Goal: Task Accomplishment & Management: Manage account settings

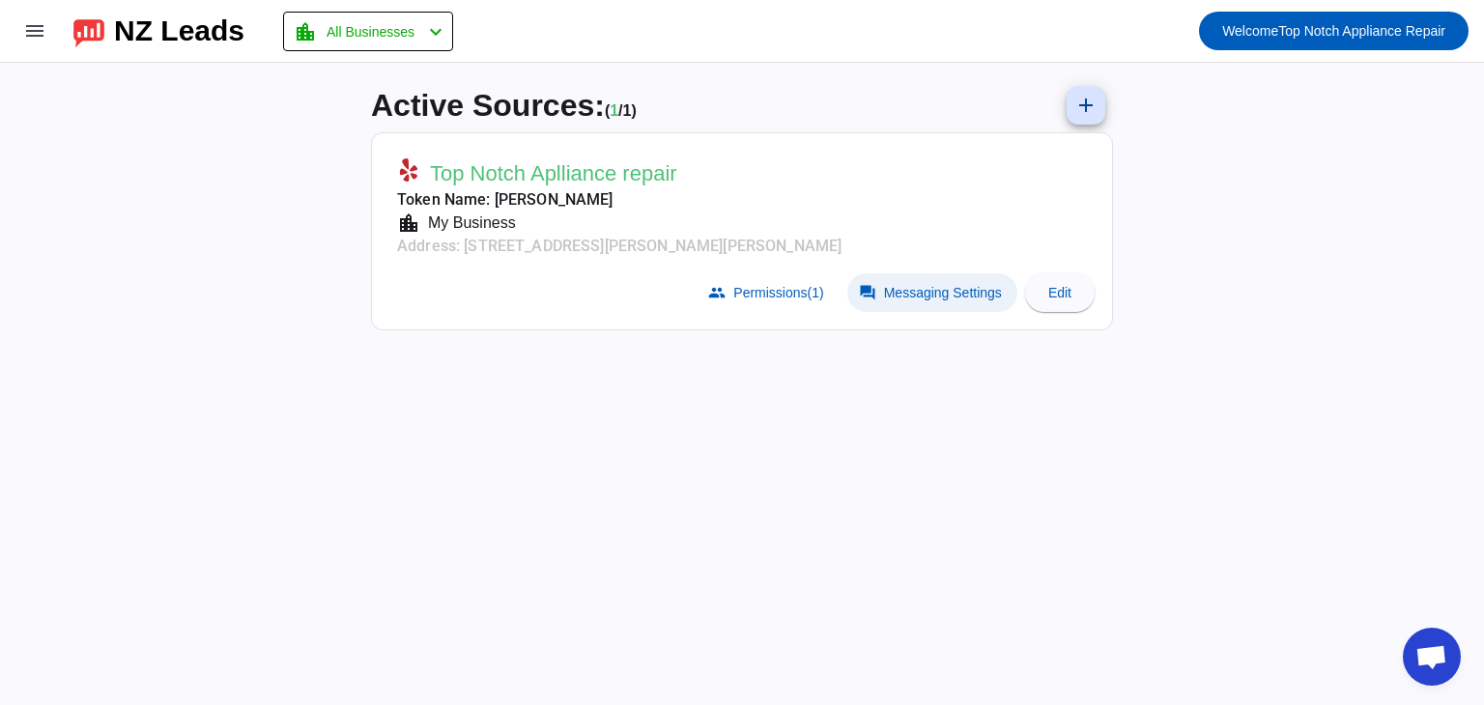
click at [939, 281] on span at bounding box center [933, 292] width 170 height 39
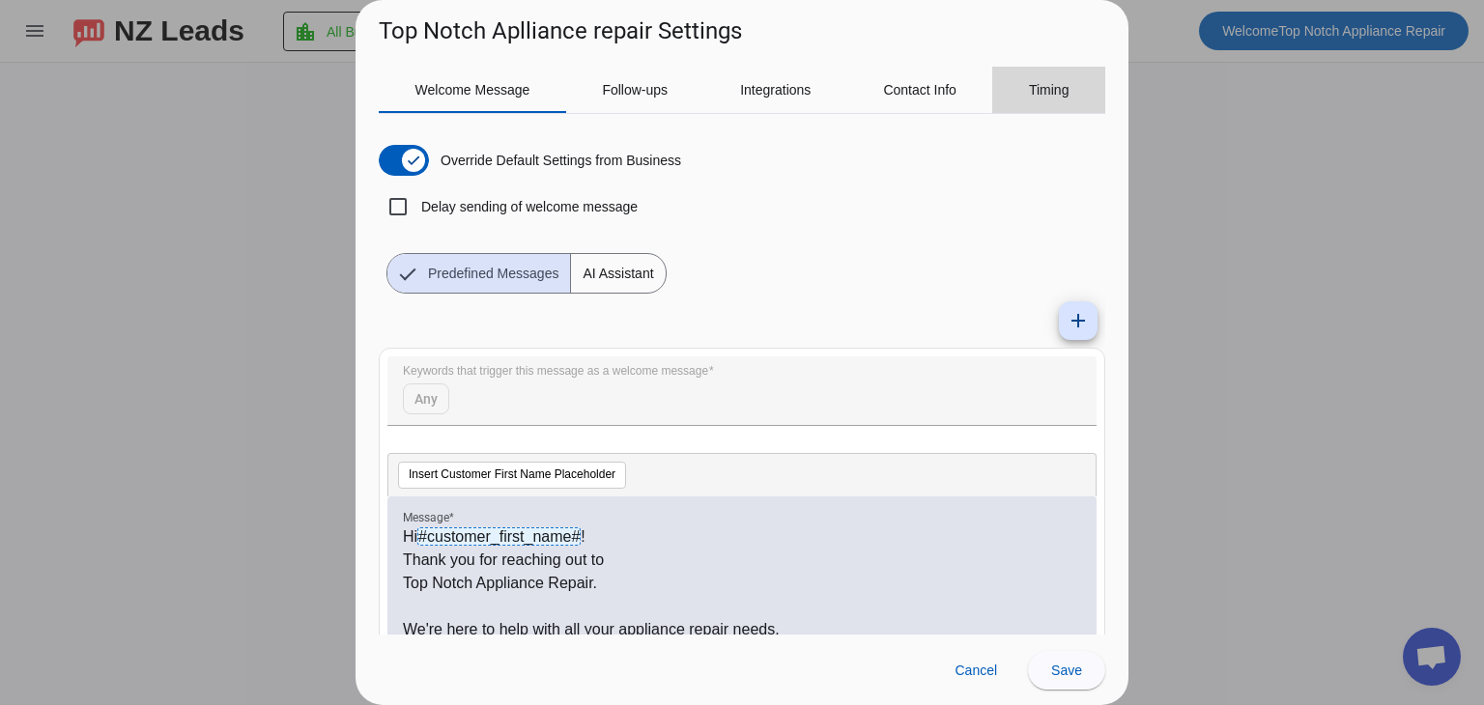
click at [1046, 86] on span "Timing" at bounding box center [1049, 90] width 41 height 14
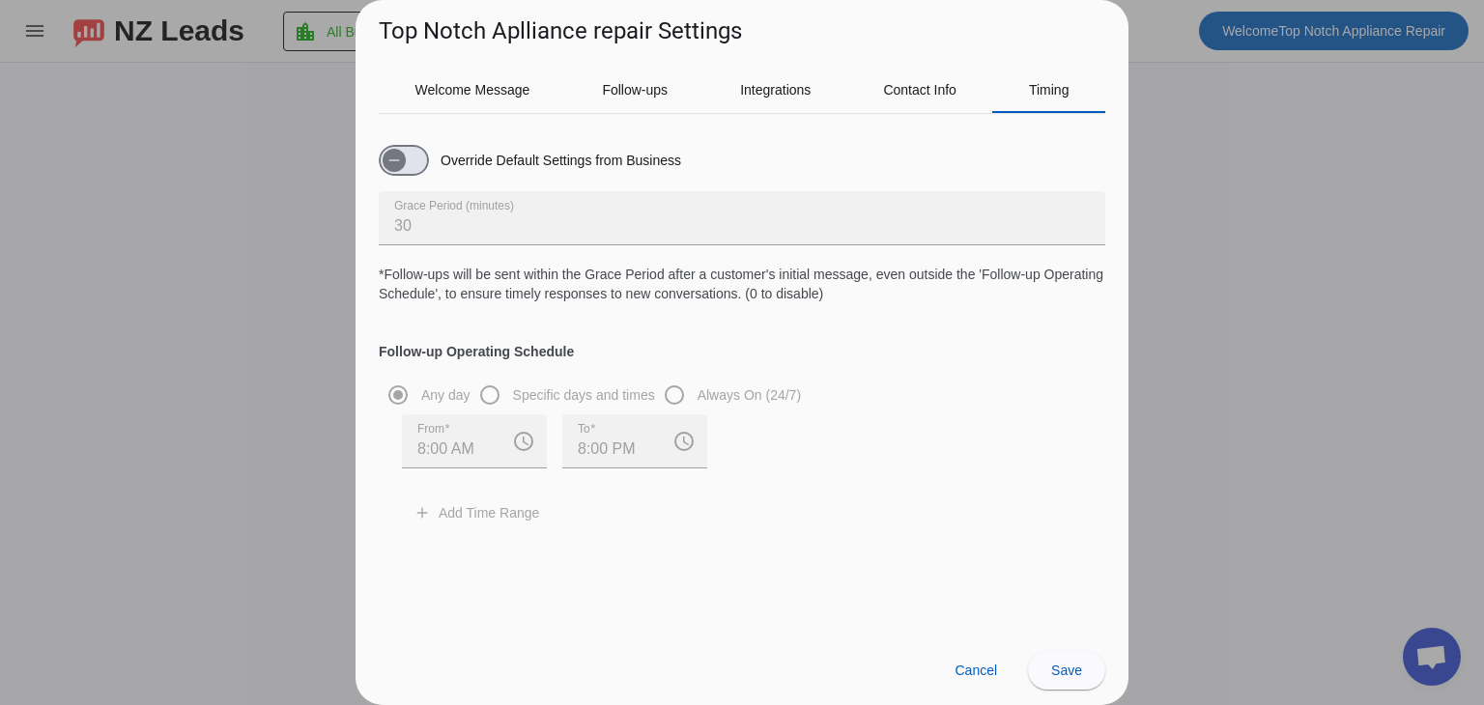
click at [492, 399] on div "Any day Specific days and times Always On (24/7) From 8:00 AM access_time To 8:…" at bounding box center [742, 453] width 727 height 155
click at [412, 163] on span "button" at bounding box center [394, 160] width 39 height 39
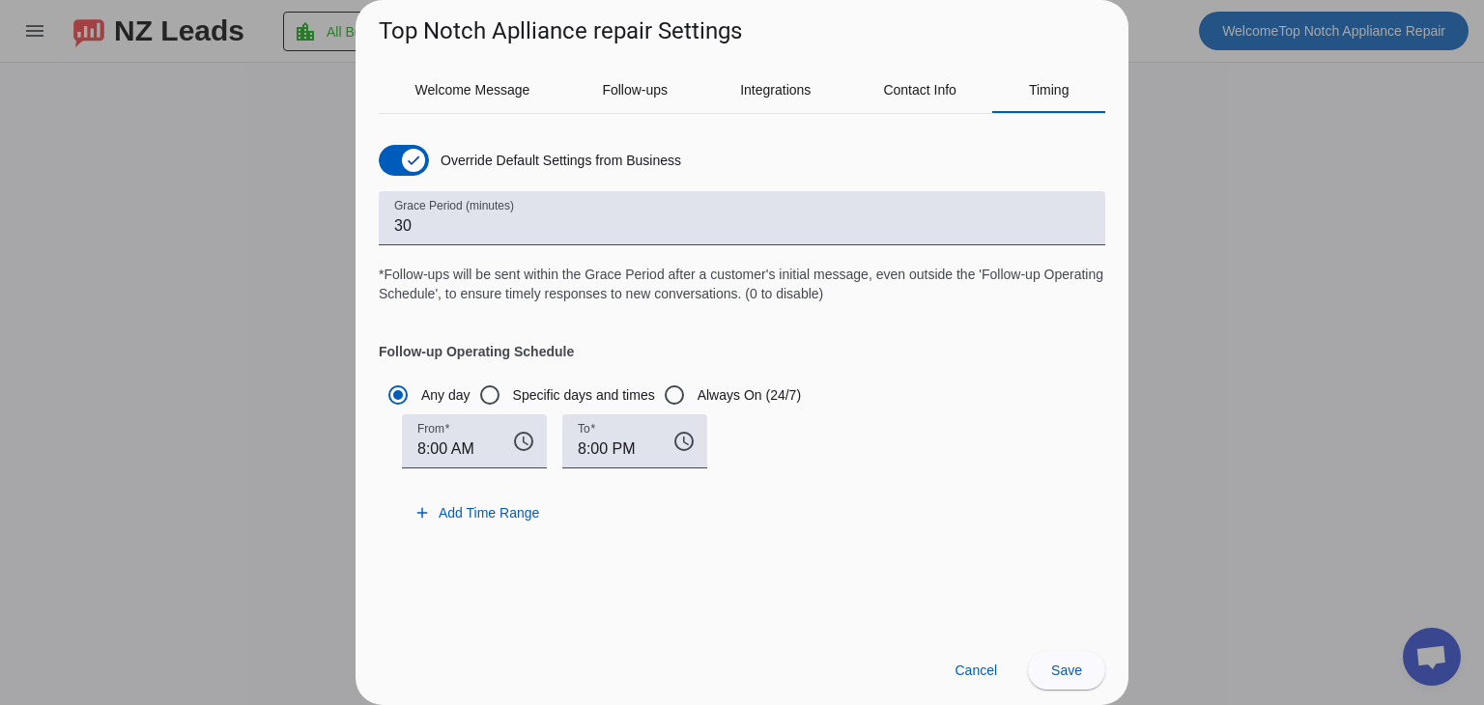
drag, startPoint x: 839, startPoint y: 295, endPoint x: 373, endPoint y: 272, distance: 466.4
click at [373, 272] on div "Welcome Message Follow-ups Integrations Contact Info Timing Override Default Se…" at bounding box center [742, 341] width 773 height 588
copy span "*Follow-ups will be sent within the Grace Period after a customer's initial mes…"
click at [911, 356] on h4 "Follow-up Operating Schedule" at bounding box center [742, 332] width 727 height 58
click at [406, 158] on icon "button" at bounding box center [413, 160] width 15 height 15
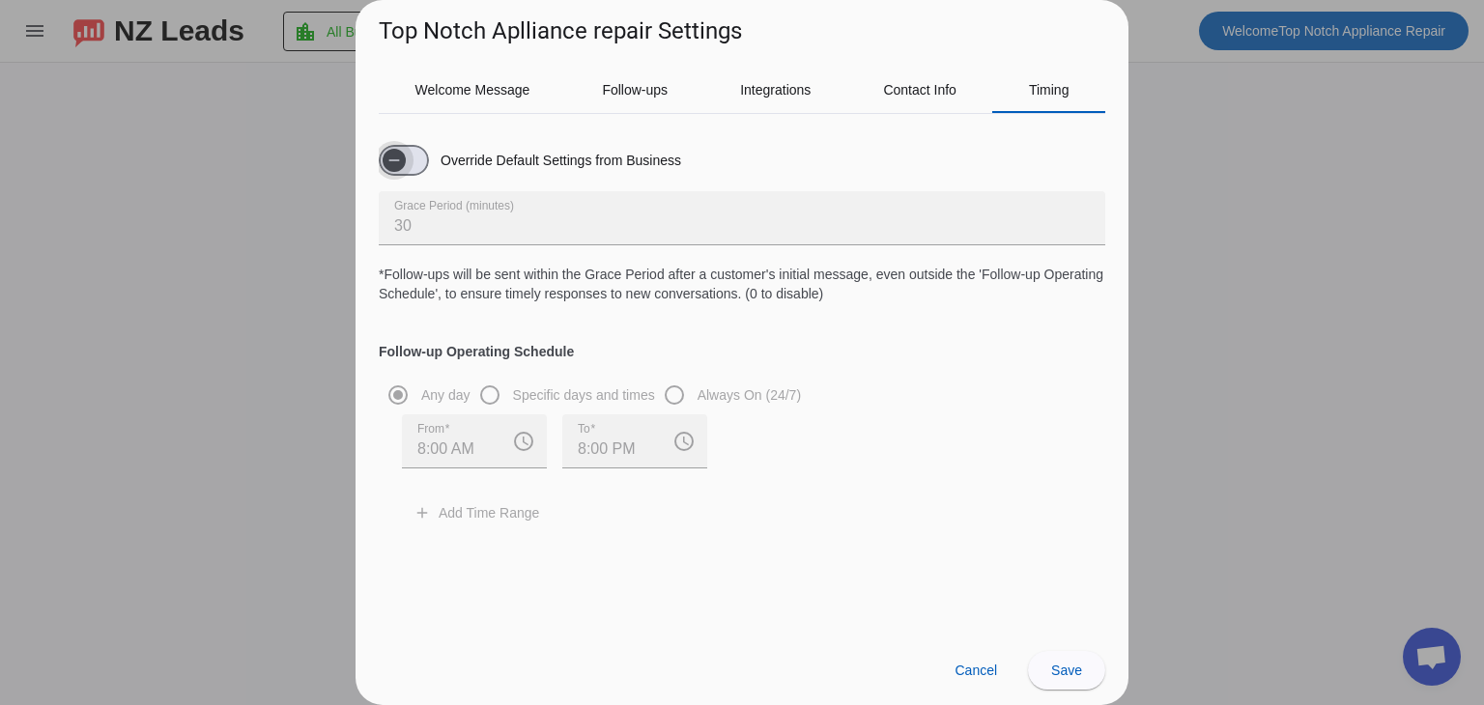
click at [406, 158] on span "button" at bounding box center [394, 160] width 23 height 23
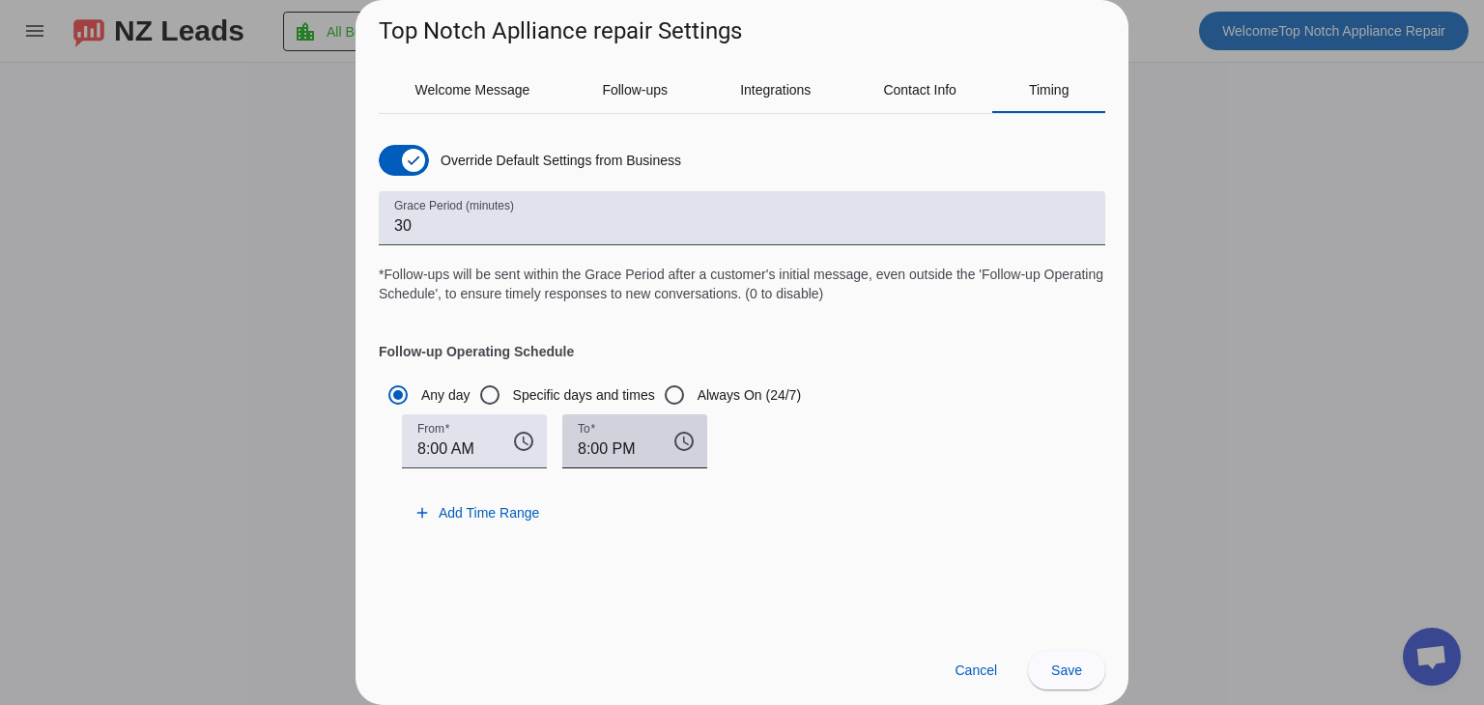
click at [586, 449] on input "8:00 PM" at bounding box center [617, 449] width 79 height 23
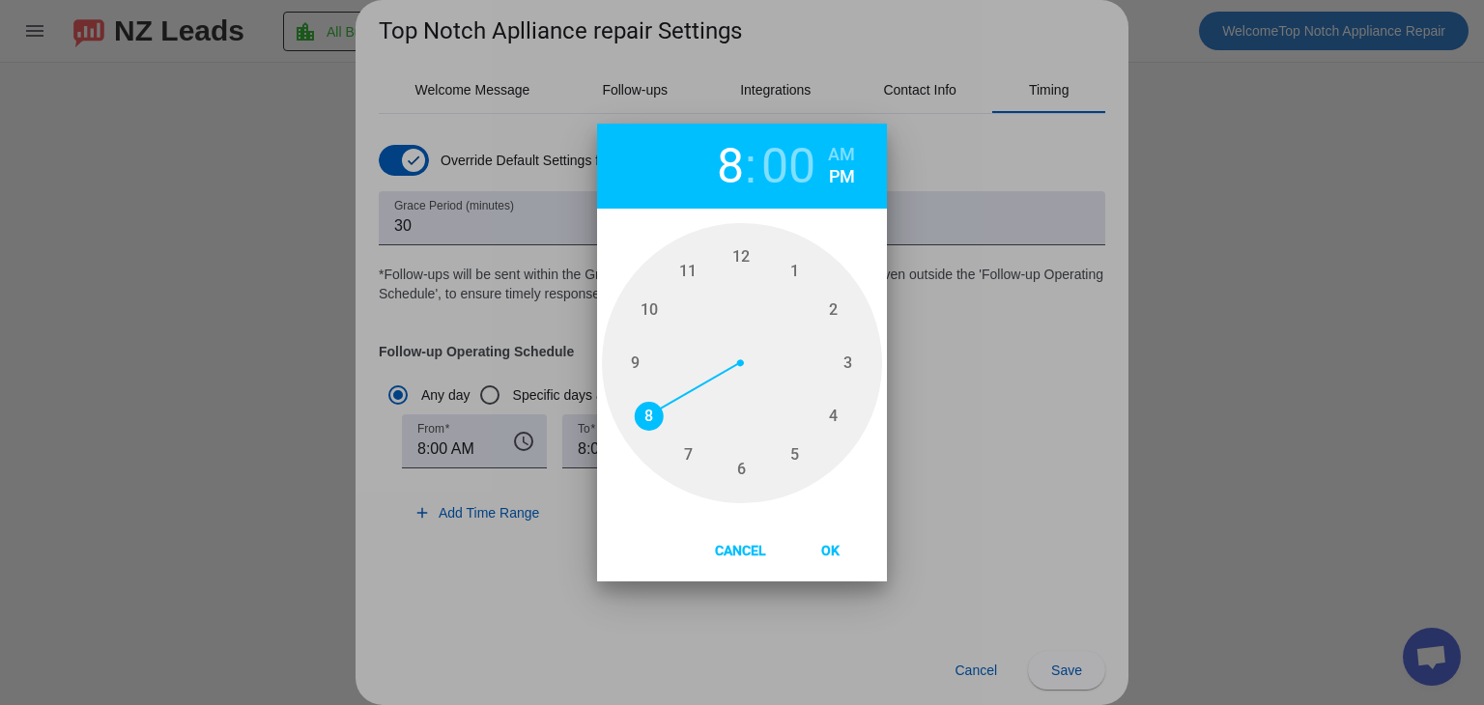
click at [734, 466] on span "6" at bounding box center [741, 469] width 29 height 29
type input "6"
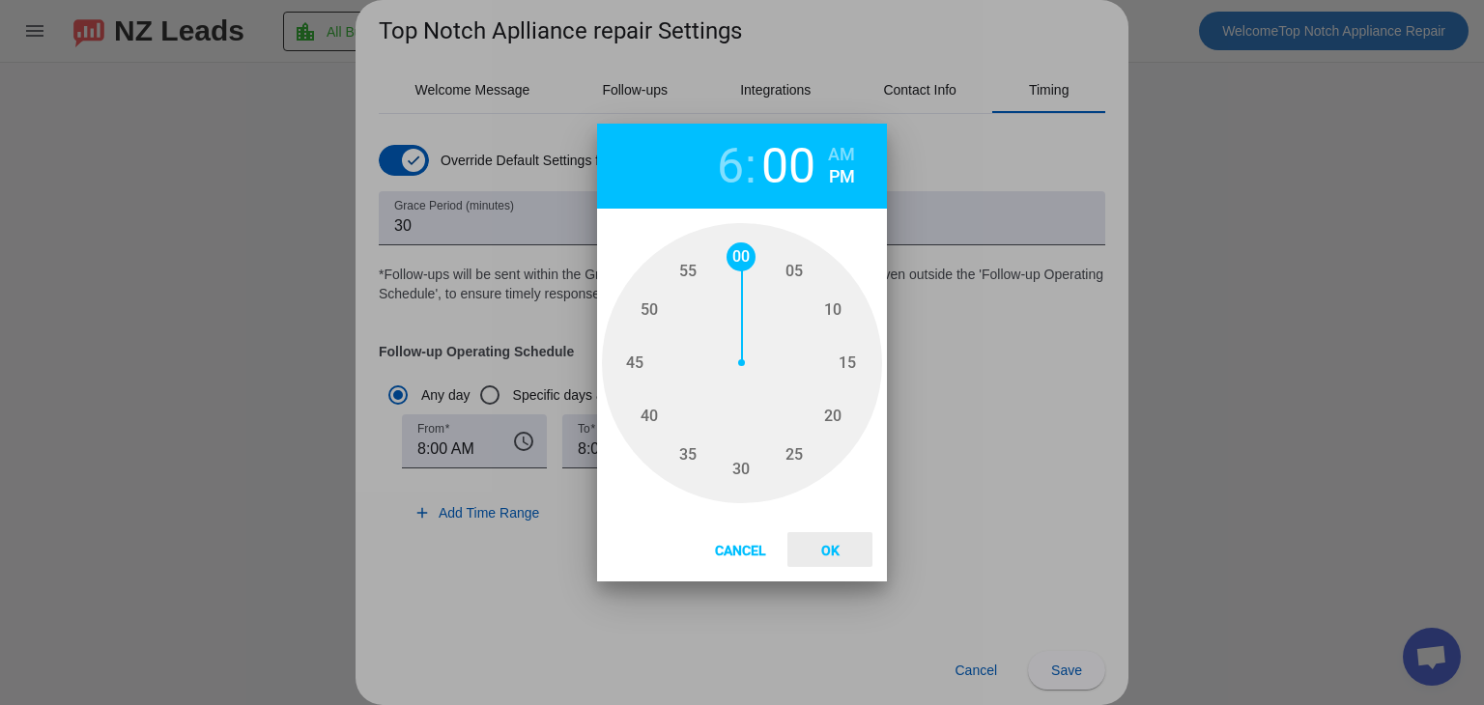
click at [848, 561] on button "Ok" at bounding box center [830, 549] width 85 height 35
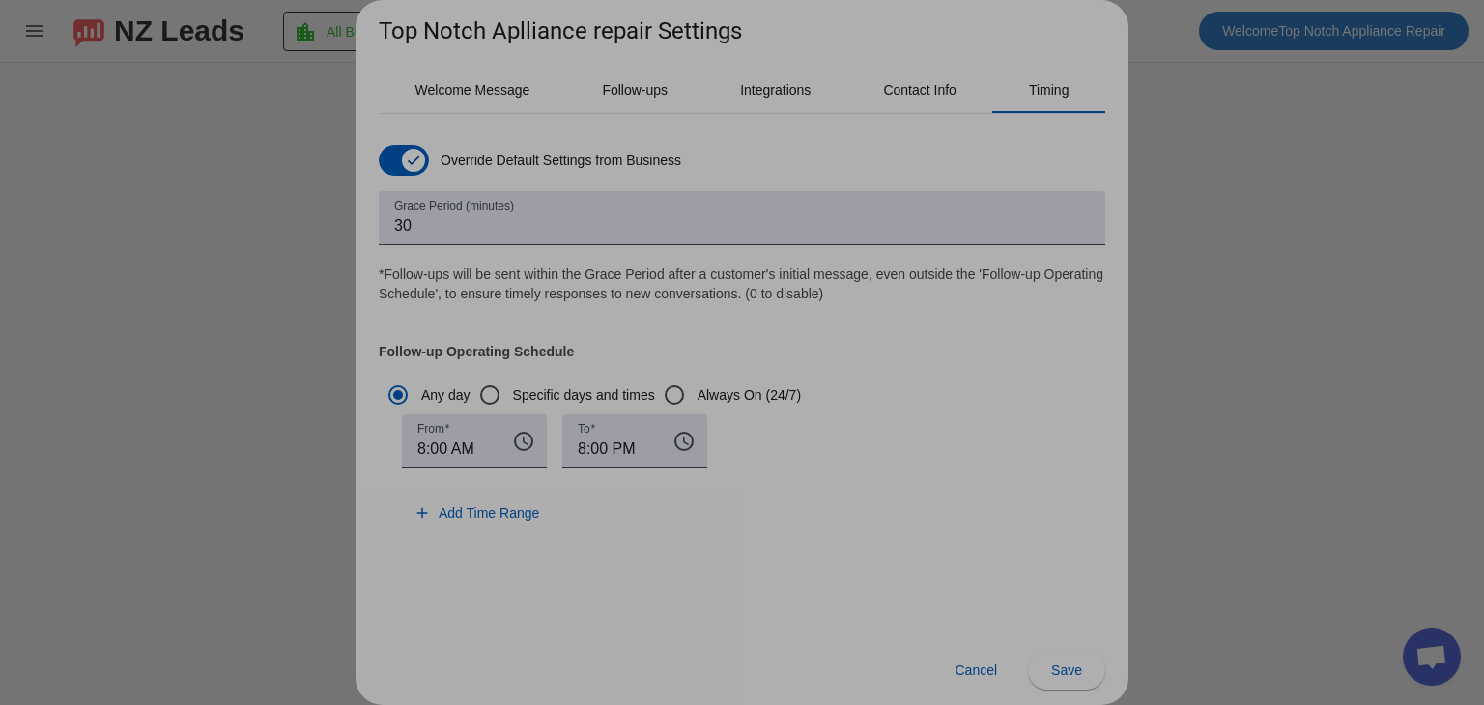
type input "6:00 PM"
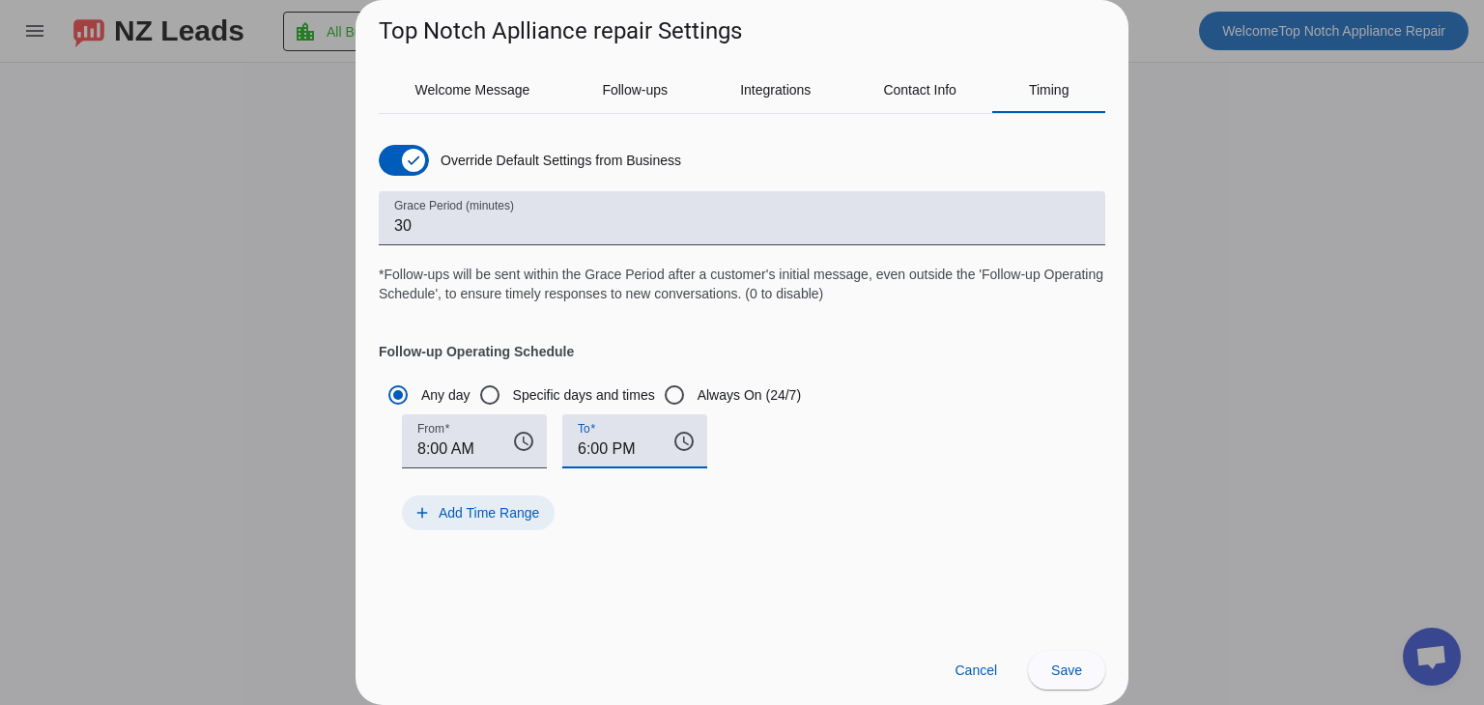
click at [461, 501] on span at bounding box center [478, 513] width 153 height 35
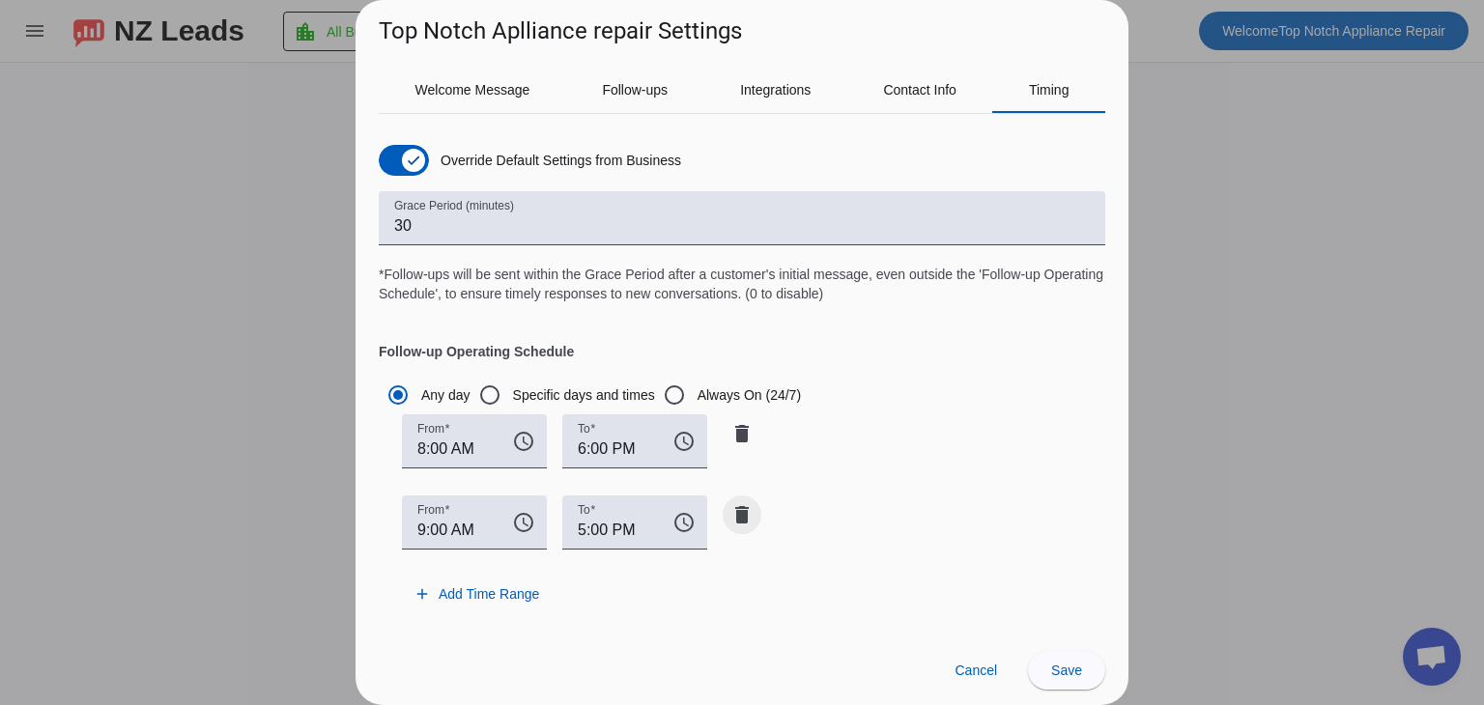
click at [734, 525] on mat-icon "delete" at bounding box center [742, 514] width 23 height 23
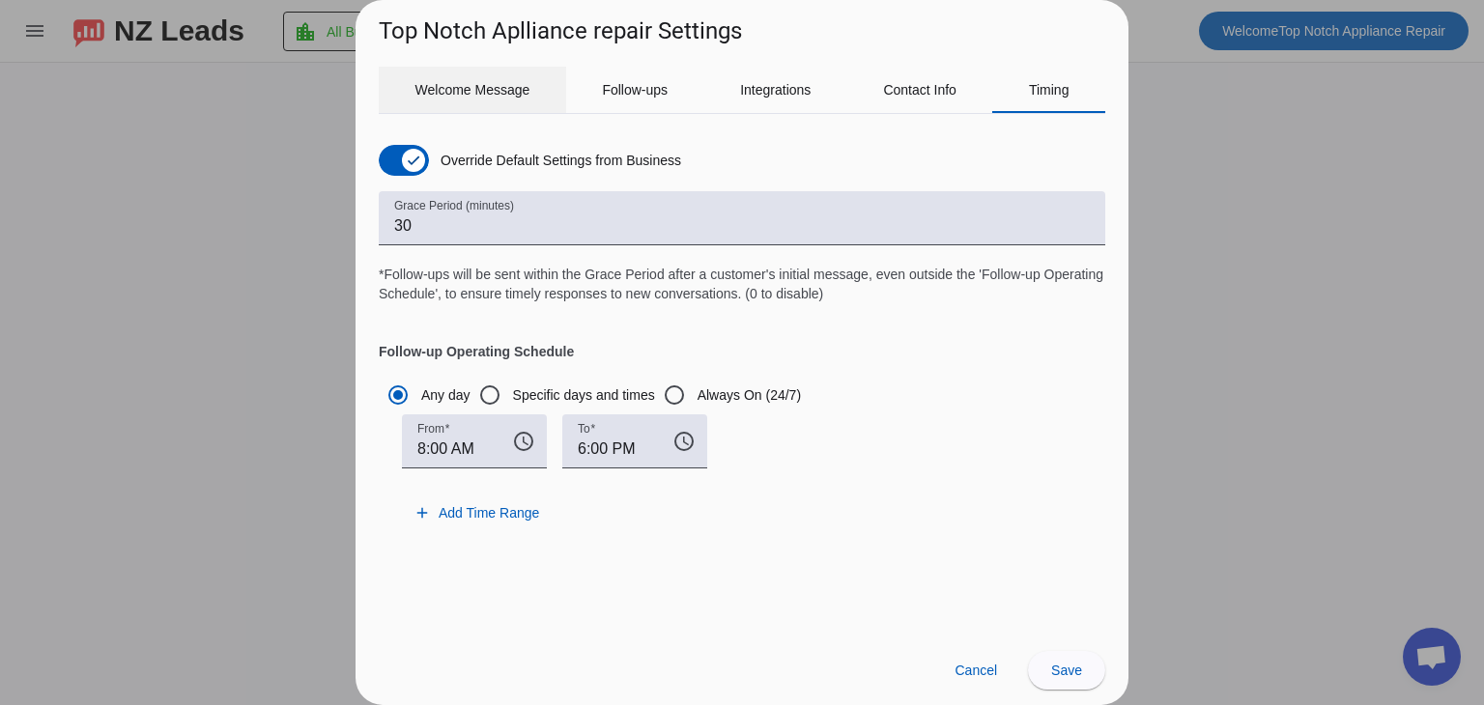
click at [501, 77] on span "Welcome Message" at bounding box center [473, 90] width 115 height 46
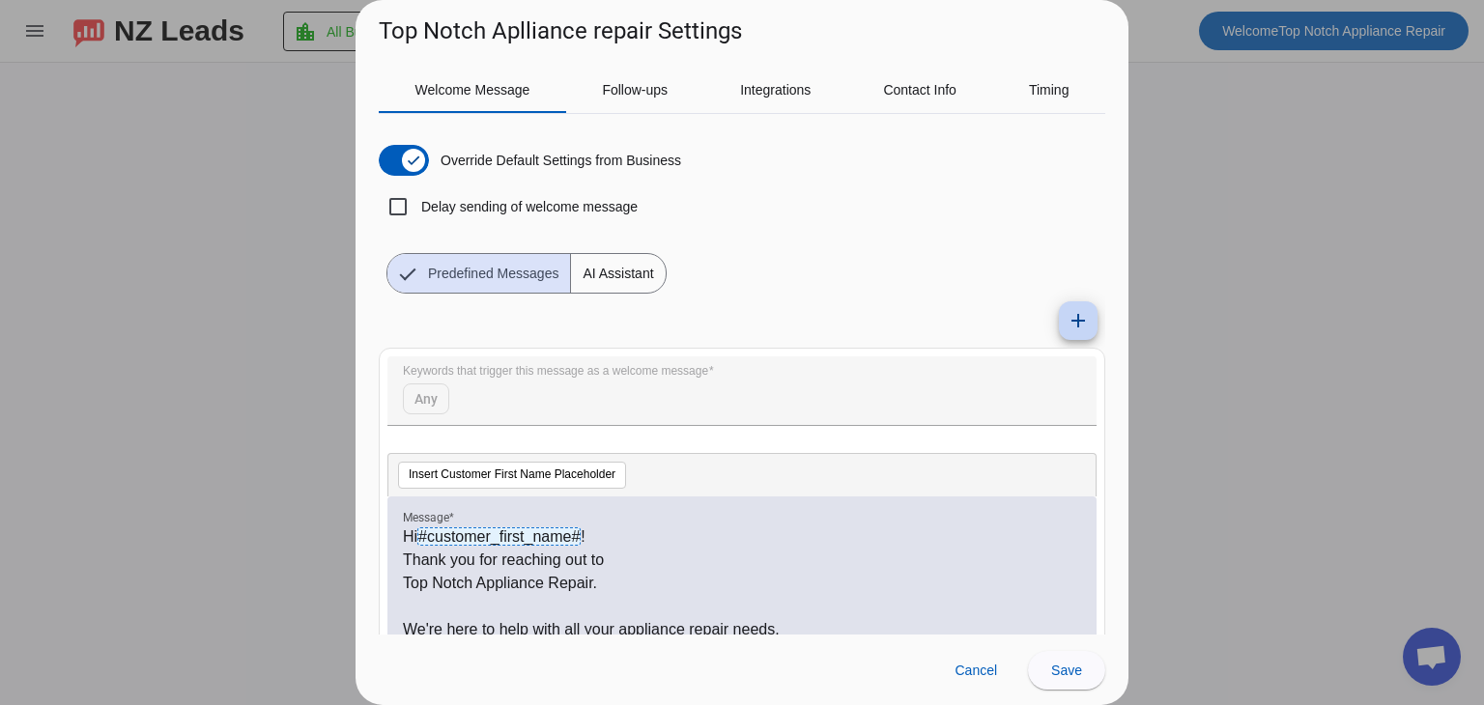
click at [1078, 325] on span at bounding box center [1078, 321] width 46 height 46
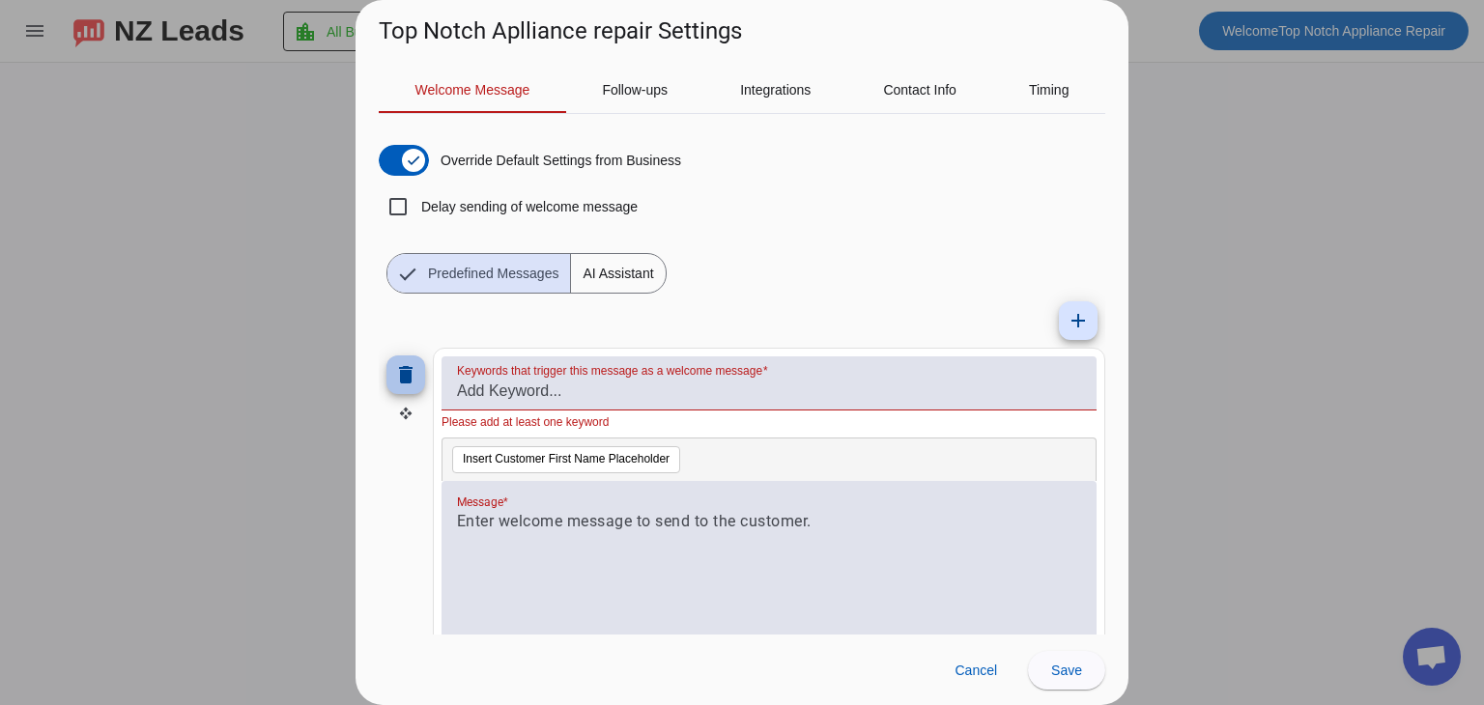
click at [413, 368] on mat-icon "delete" at bounding box center [405, 374] width 23 height 23
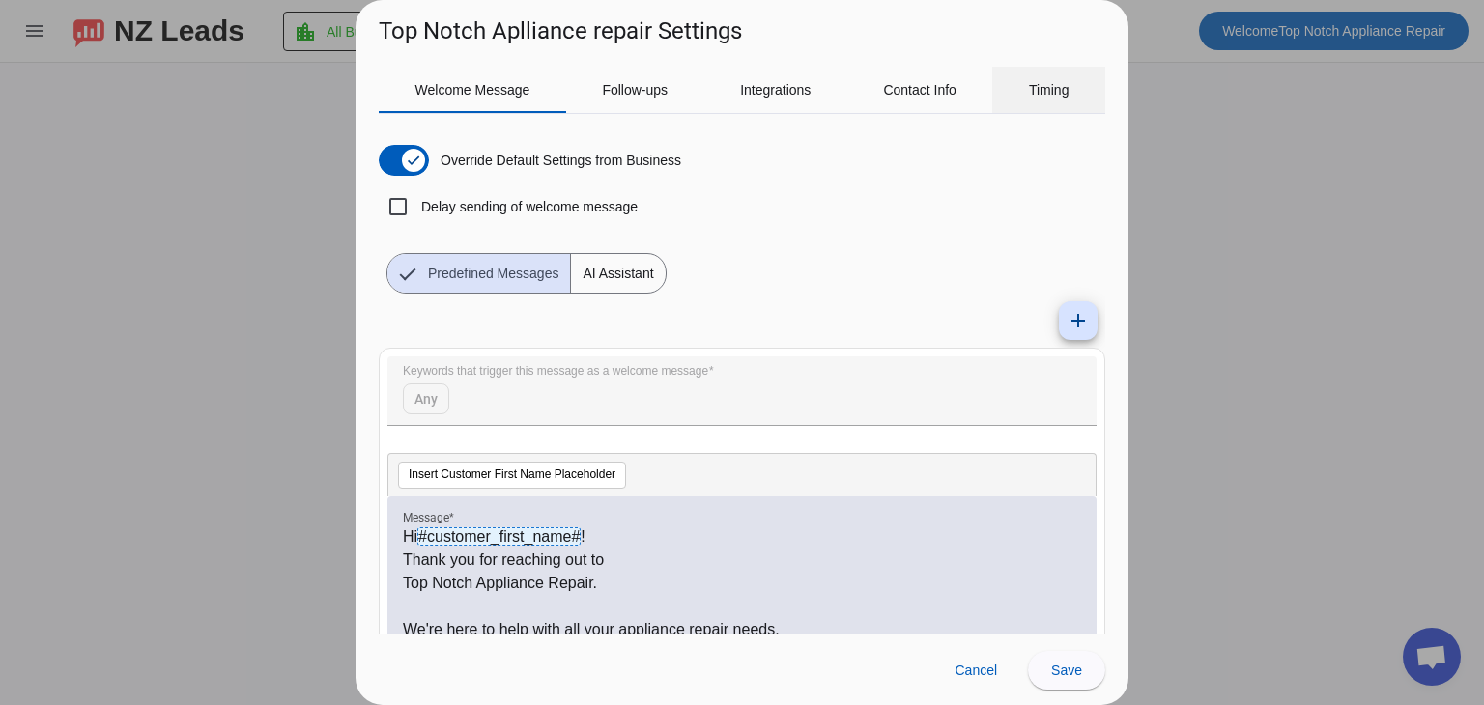
click at [1048, 83] on span "Timing" at bounding box center [1049, 90] width 41 height 14
